Goal: Find specific page/section: Find specific page/section

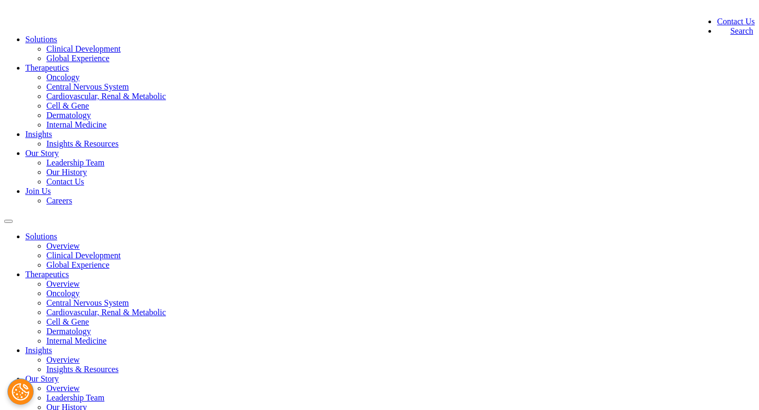
click at [51, 187] on link "Join Us" at bounding box center [37, 191] width 25 height 9
click at [72, 196] on link "Careers" at bounding box center [59, 200] width 26 height 9
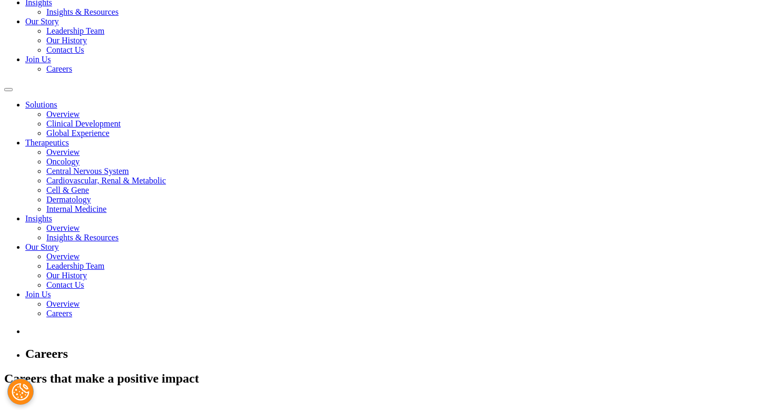
scroll to position [133, 0]
